Goal: Find specific page/section: Find specific page/section

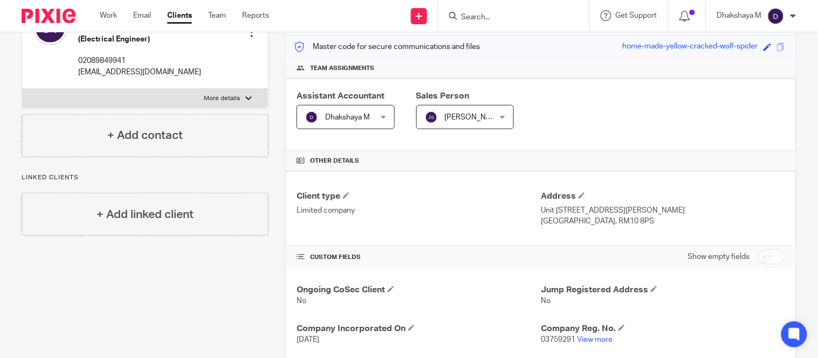
scroll to position [128, 0]
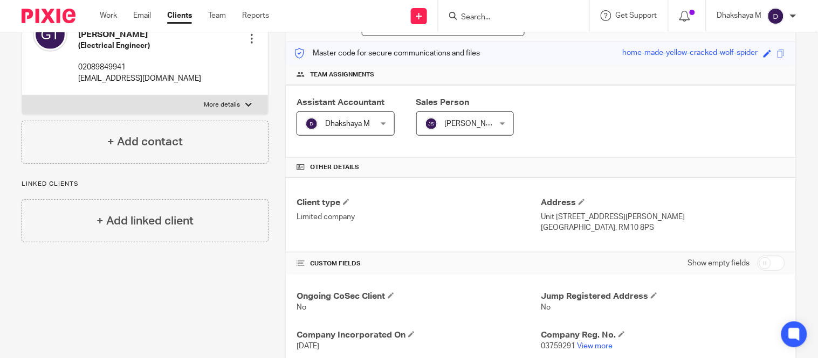
click at [488, 19] on input "Search" at bounding box center [508, 18] width 97 height 10
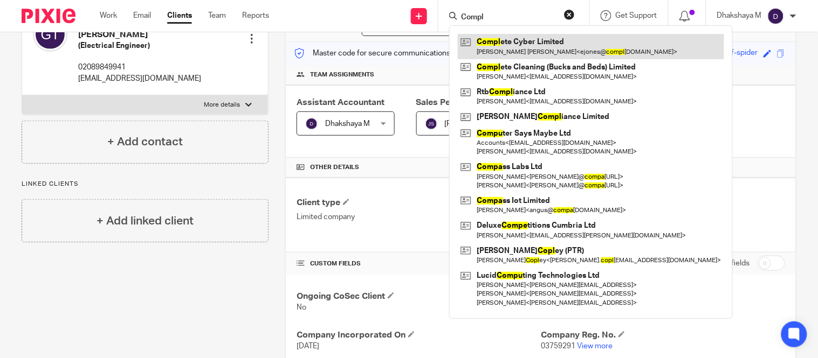
type input "Compl"
click at [504, 47] on link at bounding box center [591, 46] width 266 height 25
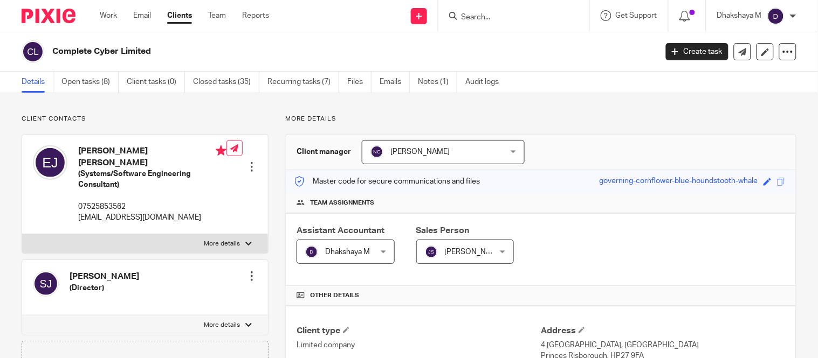
scroll to position [369, 0]
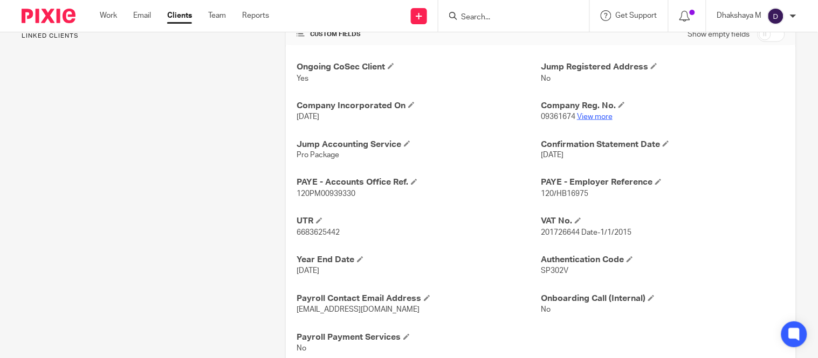
click at [589, 117] on link "View more" at bounding box center [595, 117] width 36 height 8
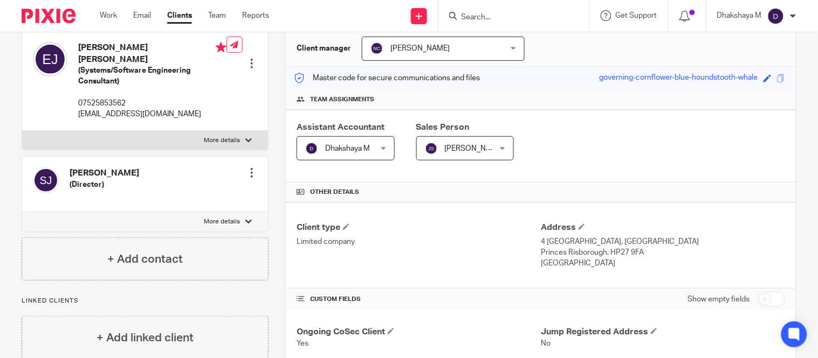
scroll to position [0, 0]
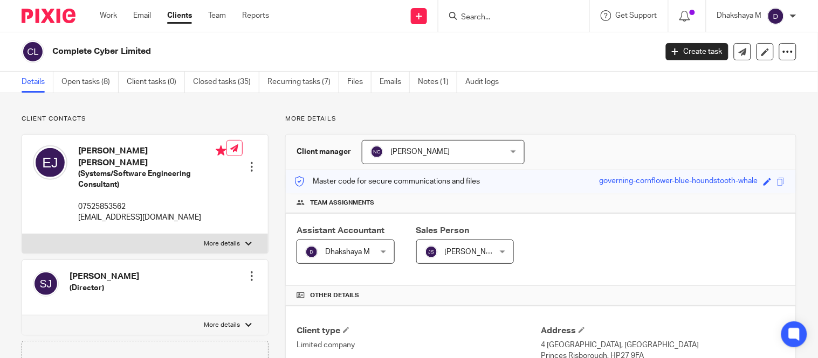
click at [500, 9] on div at bounding box center [513, 16] width 151 height 32
click at [500, 11] on form at bounding box center [517, 15] width 115 height 13
click at [499, 20] on input "Search" at bounding box center [508, 18] width 97 height 10
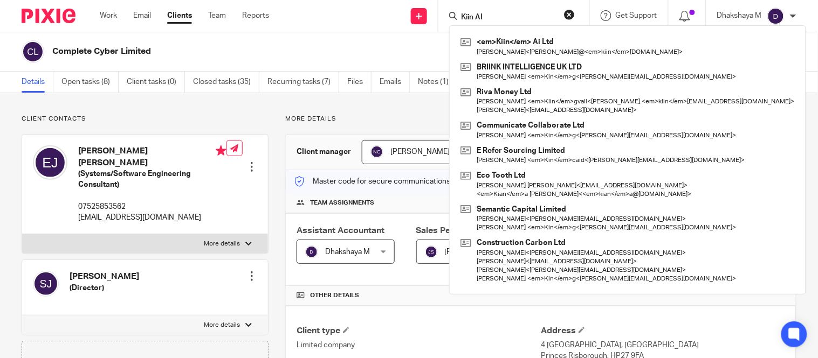
type input "Kiin AI"
click button "submit" at bounding box center [0, 0] width 0 height 0
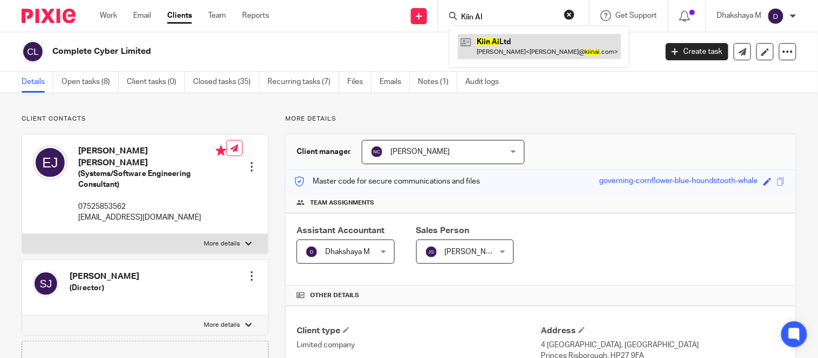
click at [502, 39] on link at bounding box center [539, 46] width 163 height 25
